Goal: Transaction & Acquisition: Purchase product/service

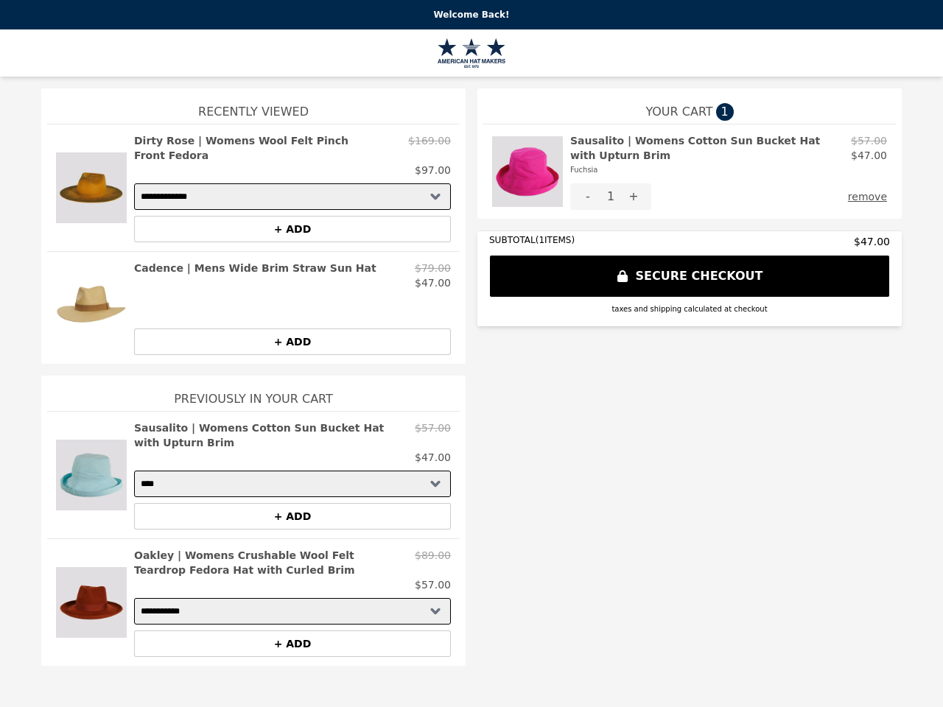
click at [528, 172] on img at bounding box center [527, 171] width 71 height 77
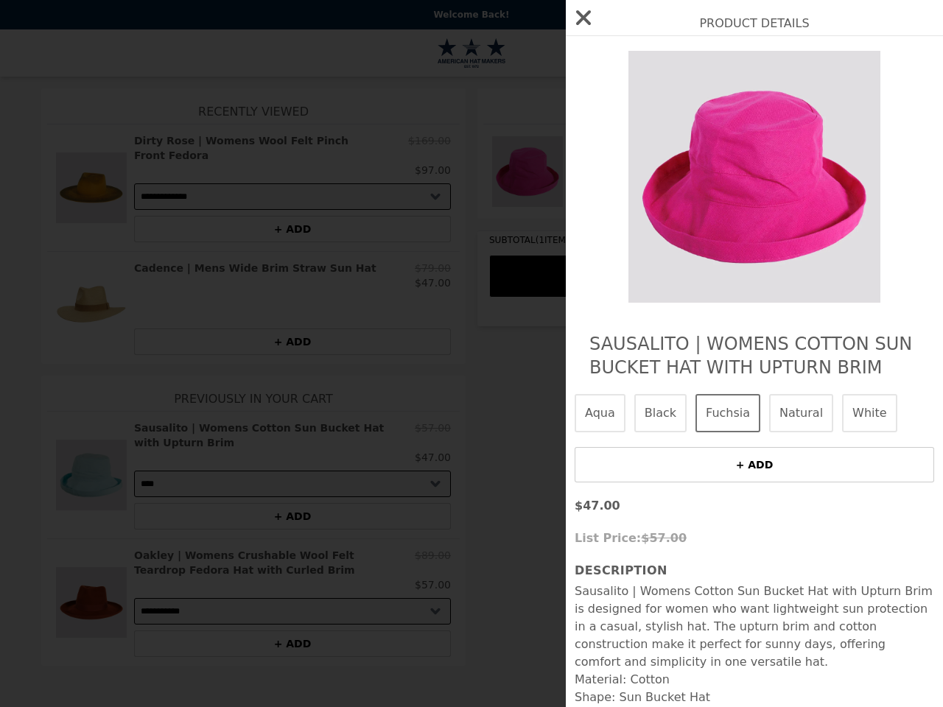
click at [729, 155] on div "Product Details Sausalito | Womens Cotton Sun Bucket Hat with Upturn Brim Aqua …" at bounding box center [471, 353] width 943 height 707
click at [588, 197] on div "Product Details Sausalito | Womens Cotton Sun Bucket Hat with Upturn Brim Aqua …" at bounding box center [471, 353] width 943 height 707
click at [634, 197] on button "+" at bounding box center [633, 196] width 35 height 27
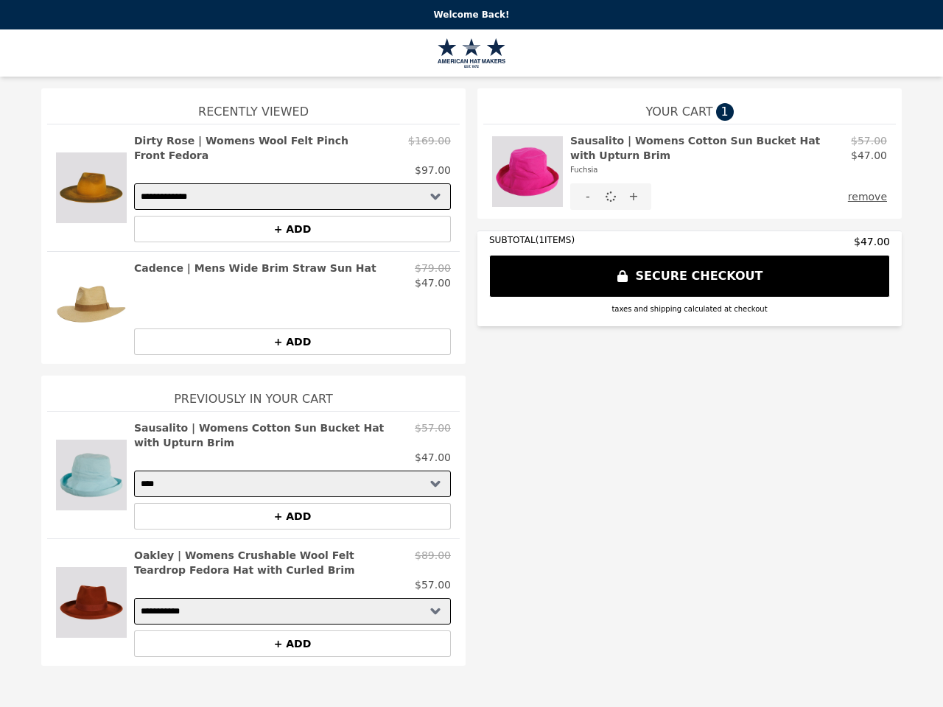
click at [871, 197] on button "remove" at bounding box center [867, 196] width 39 height 27
click at [91, 181] on img at bounding box center [91, 187] width 71 height 109
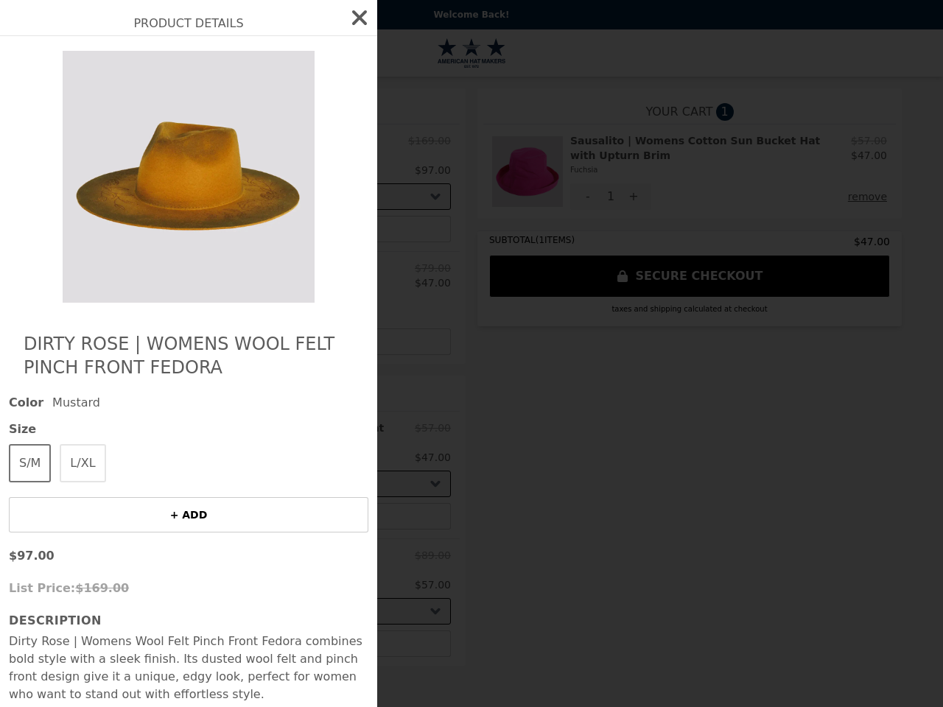
click at [293, 148] on div "Product Details Dirty Rose | Womens Wool Felt Pinch Front Fedora Color Mustard …" at bounding box center [471, 353] width 943 height 707
click at [293, 214] on img at bounding box center [189, 177] width 270 height 252
click at [91, 293] on div "Product Details Dirty Rose | Womens Wool Felt Pinch Front Fedora Color Mustard …" at bounding box center [471, 353] width 943 height 707
click at [293, 276] on div "$47.00" at bounding box center [292, 283] width 317 height 15
